Goal: Task Accomplishment & Management: Manage account settings

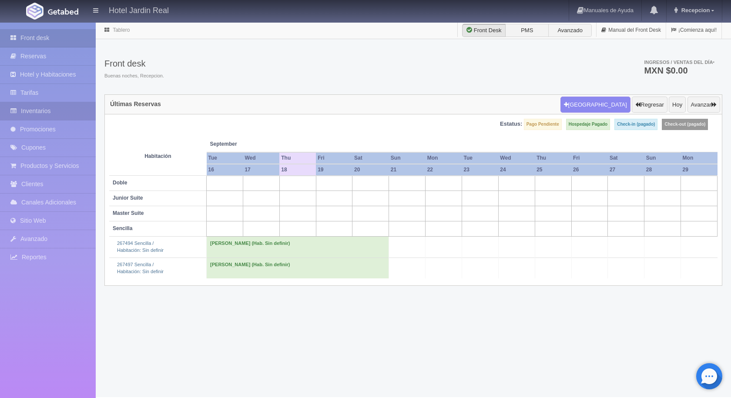
click at [60, 115] on link "Inventarios" at bounding box center [48, 111] width 96 height 18
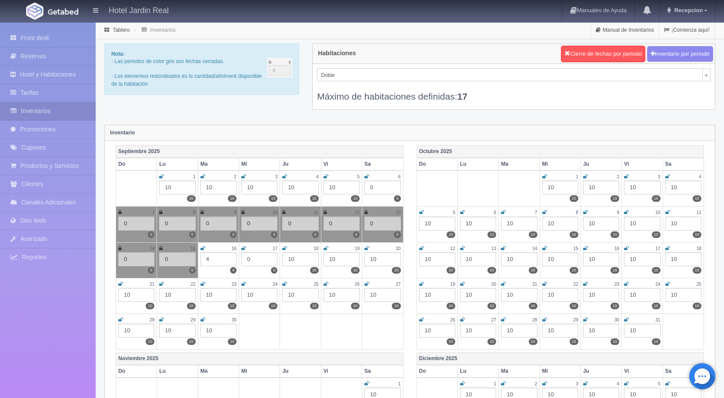
click at [241, 247] on td "17 0 0" at bounding box center [259, 260] width 41 height 36
click at [246, 251] on icon at bounding box center [243, 248] width 5 height 5
